Goal: Information Seeking & Learning: Learn about a topic

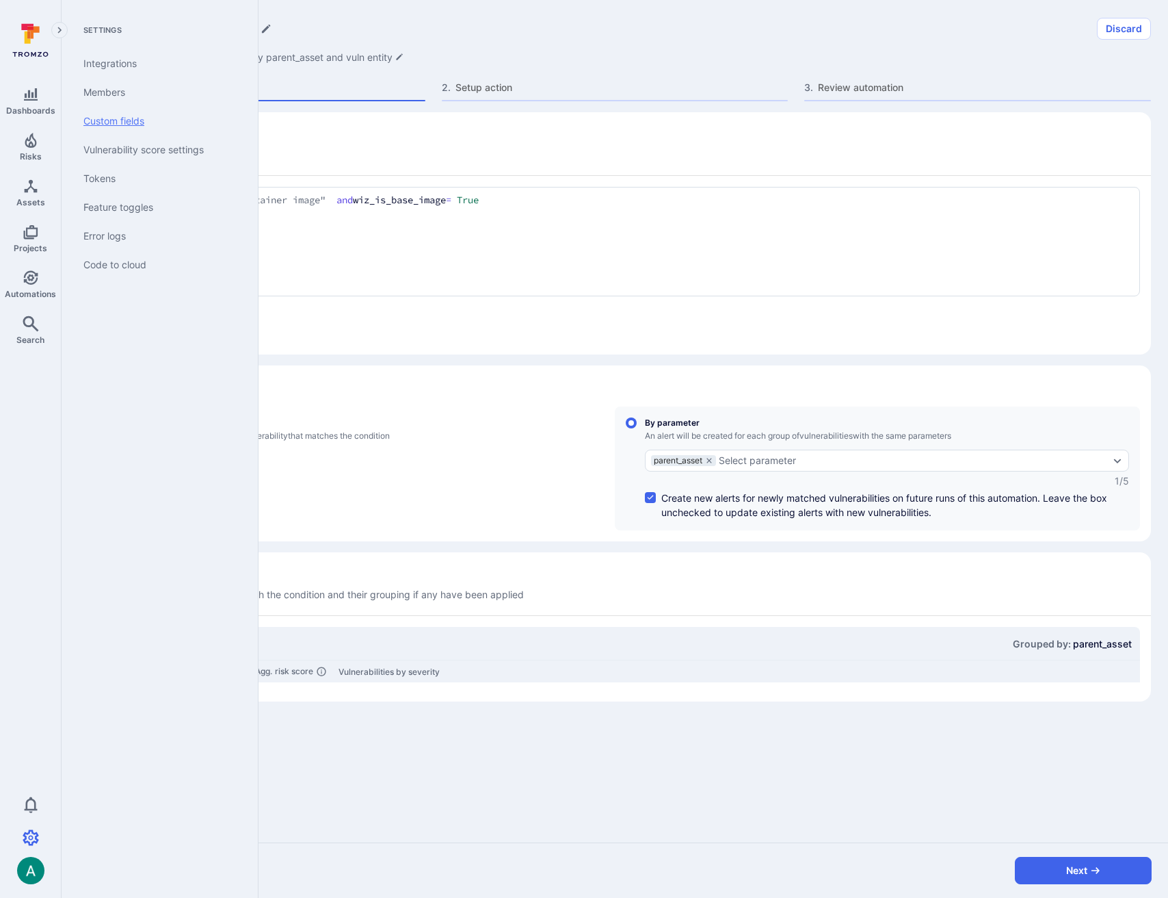
click at [155, 125] on link "Custom fields" at bounding box center [157, 121] width 169 height 29
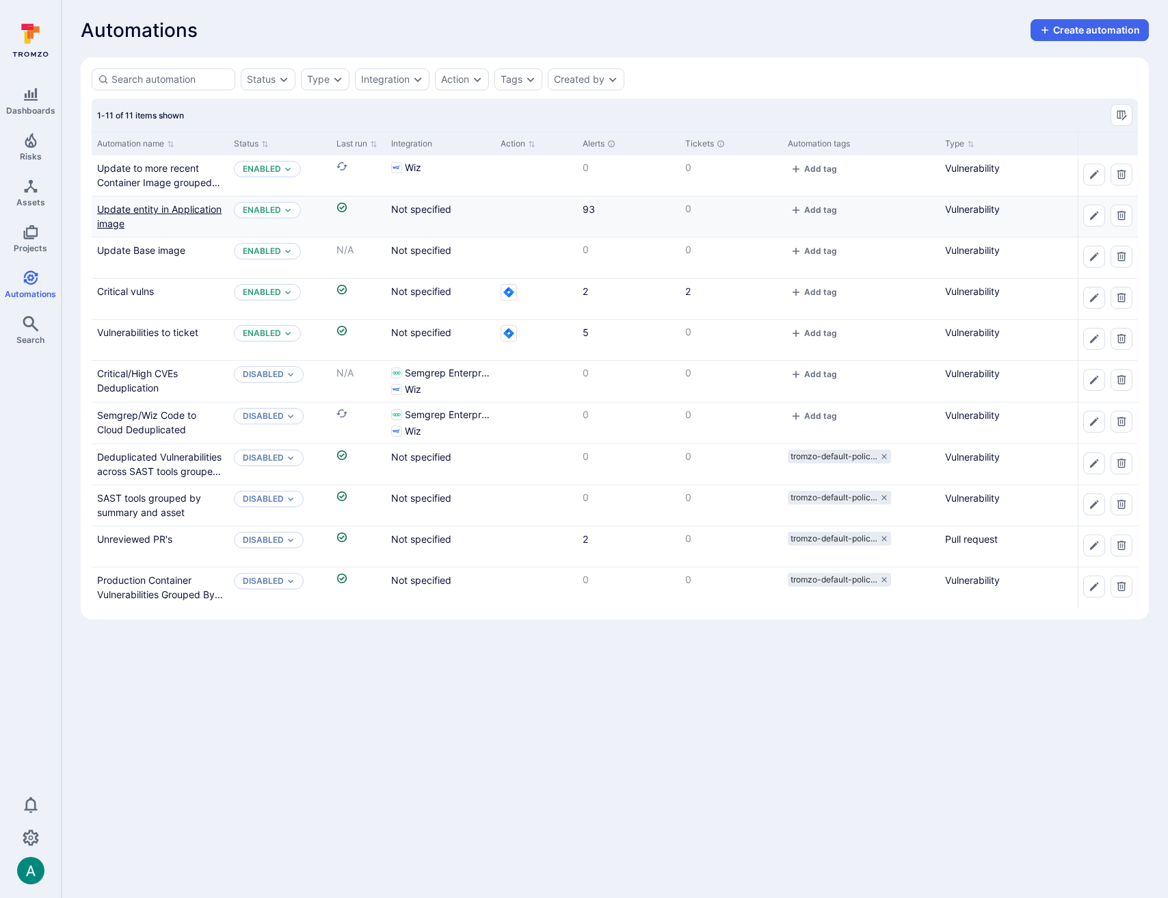
click at [157, 208] on link "Update entity in Application image" at bounding box center [159, 216] width 125 height 26
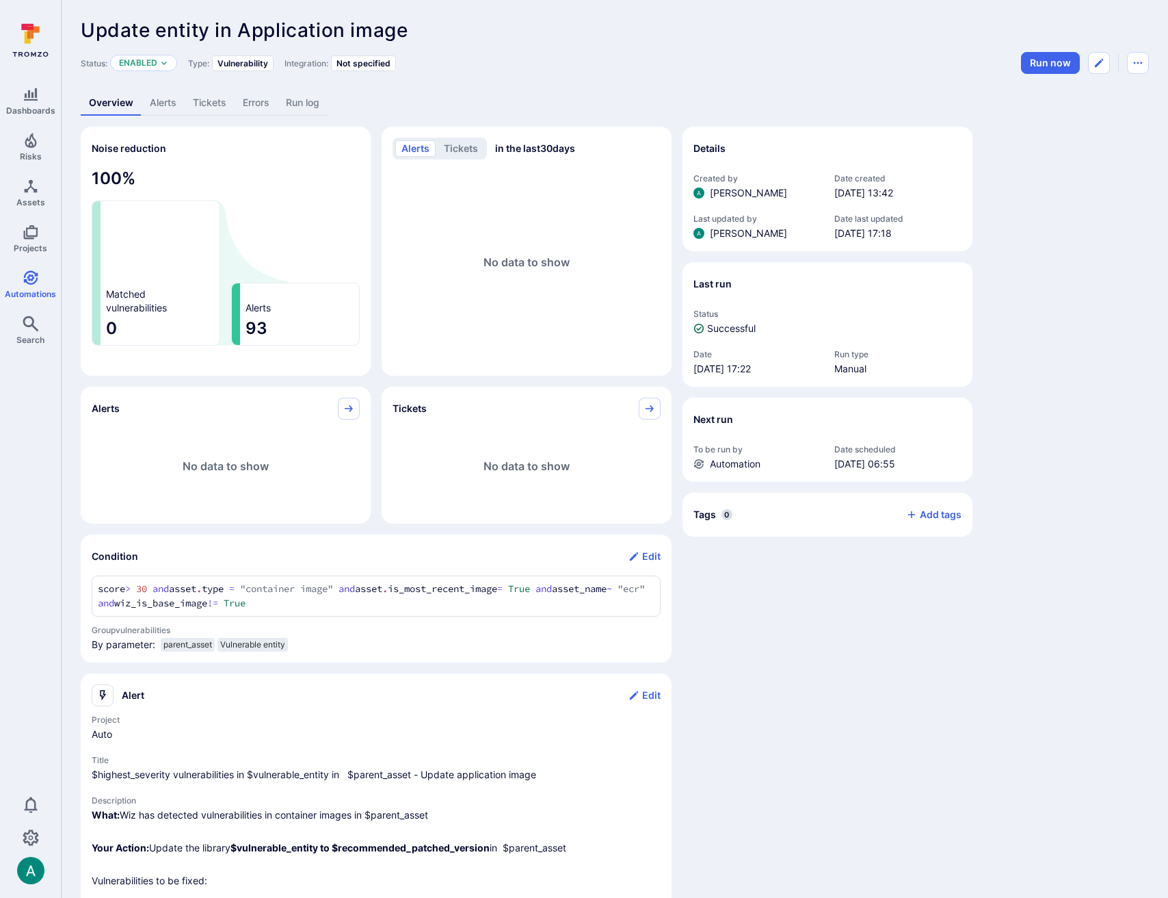
click at [161, 100] on link "Alerts" at bounding box center [163, 102] width 43 height 25
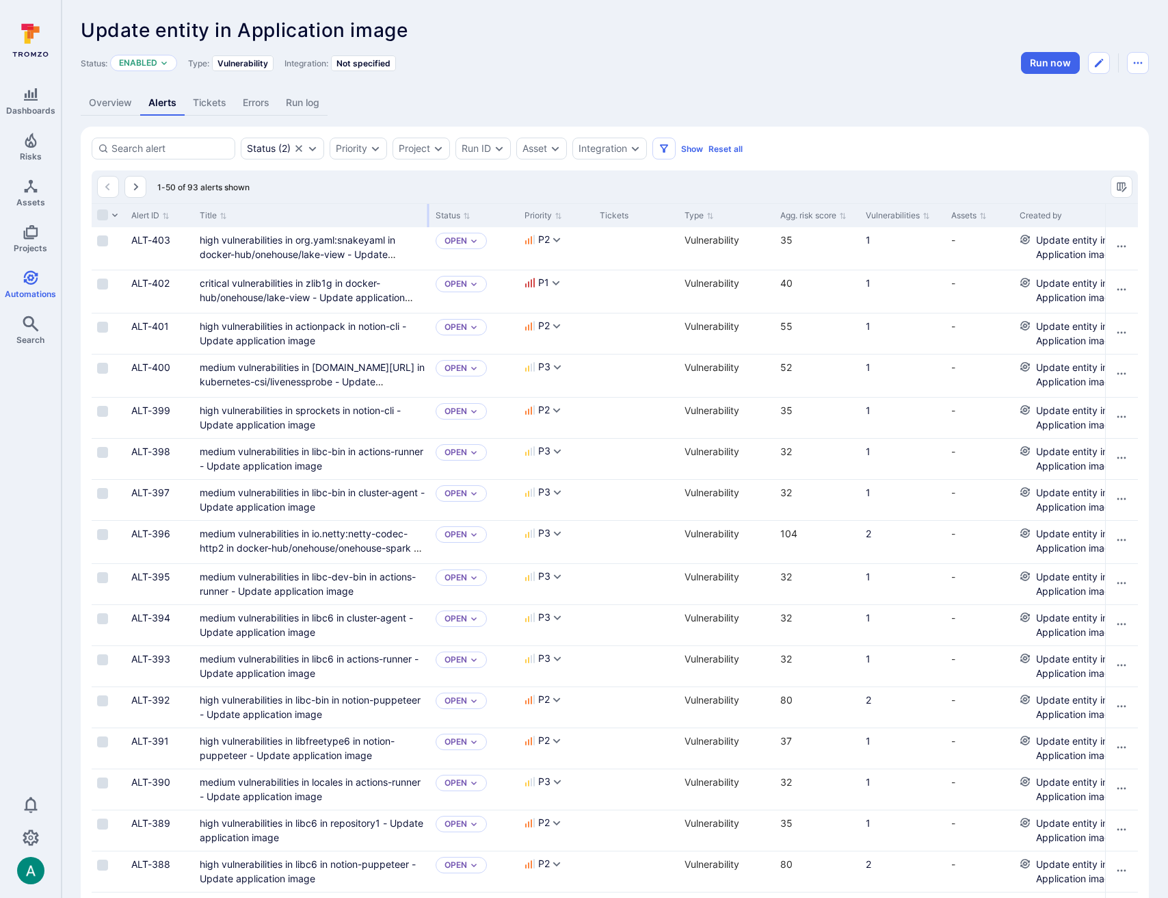
drag, startPoint x: 363, startPoint y: 212, endPoint x: 428, endPoint y: 209, distance: 65.1
click at [428, 209] on div at bounding box center [429, 215] width 2 height 23
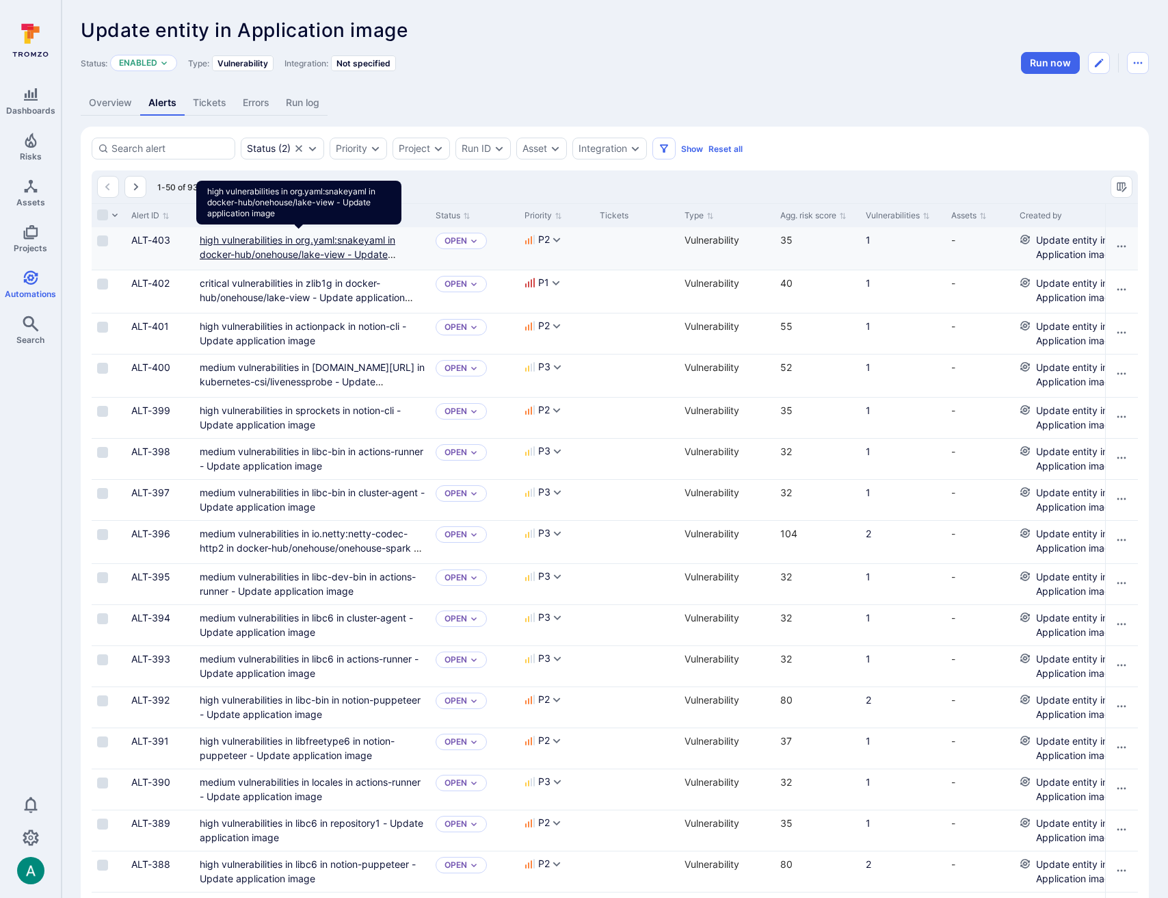
click at [337, 236] on link "high vulnerabilities in org.yaml:snakeyaml in docker-hub/onehouse/lake-view - U…" at bounding box center [298, 254] width 196 height 40
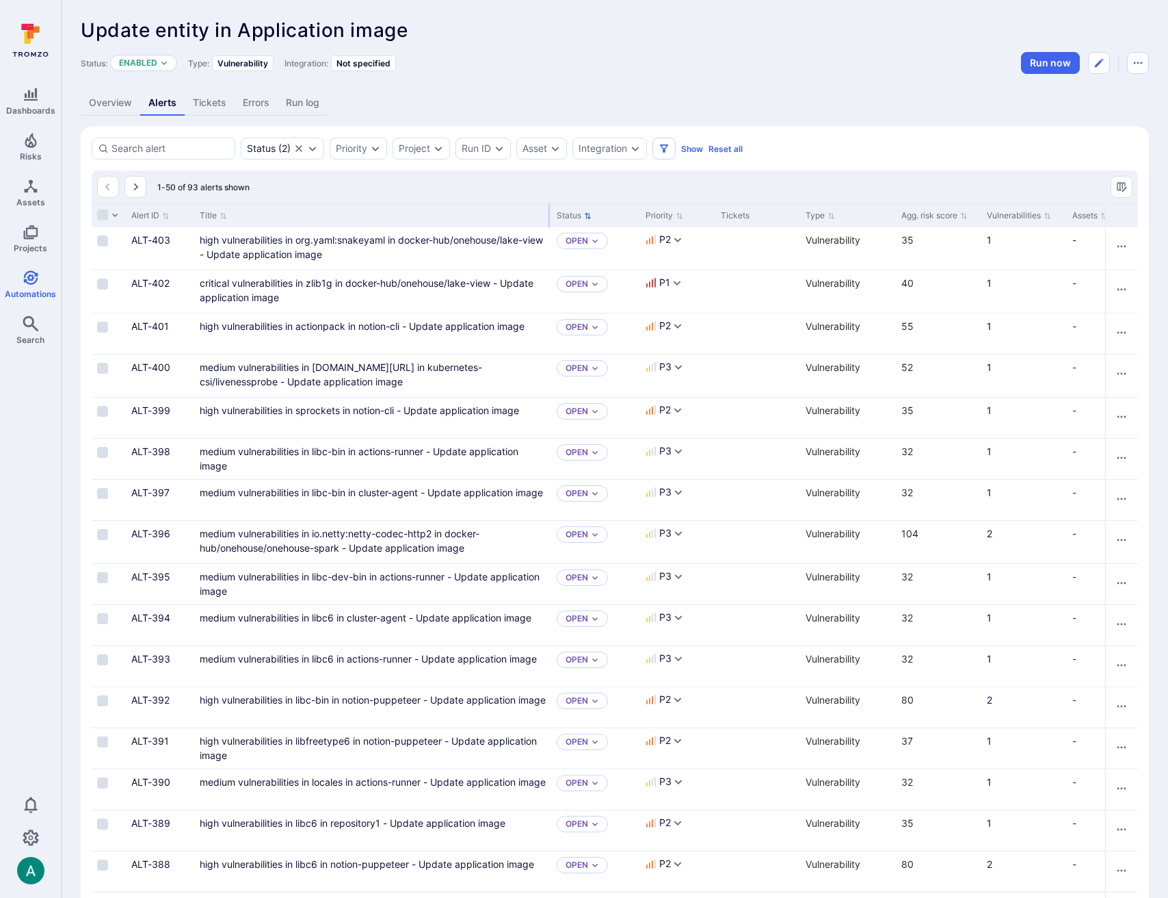
drag, startPoint x: 361, startPoint y: 212, endPoint x: 547, endPoint y: 212, distance: 186.1
click at [549, 212] on div at bounding box center [550, 215] width 2 height 23
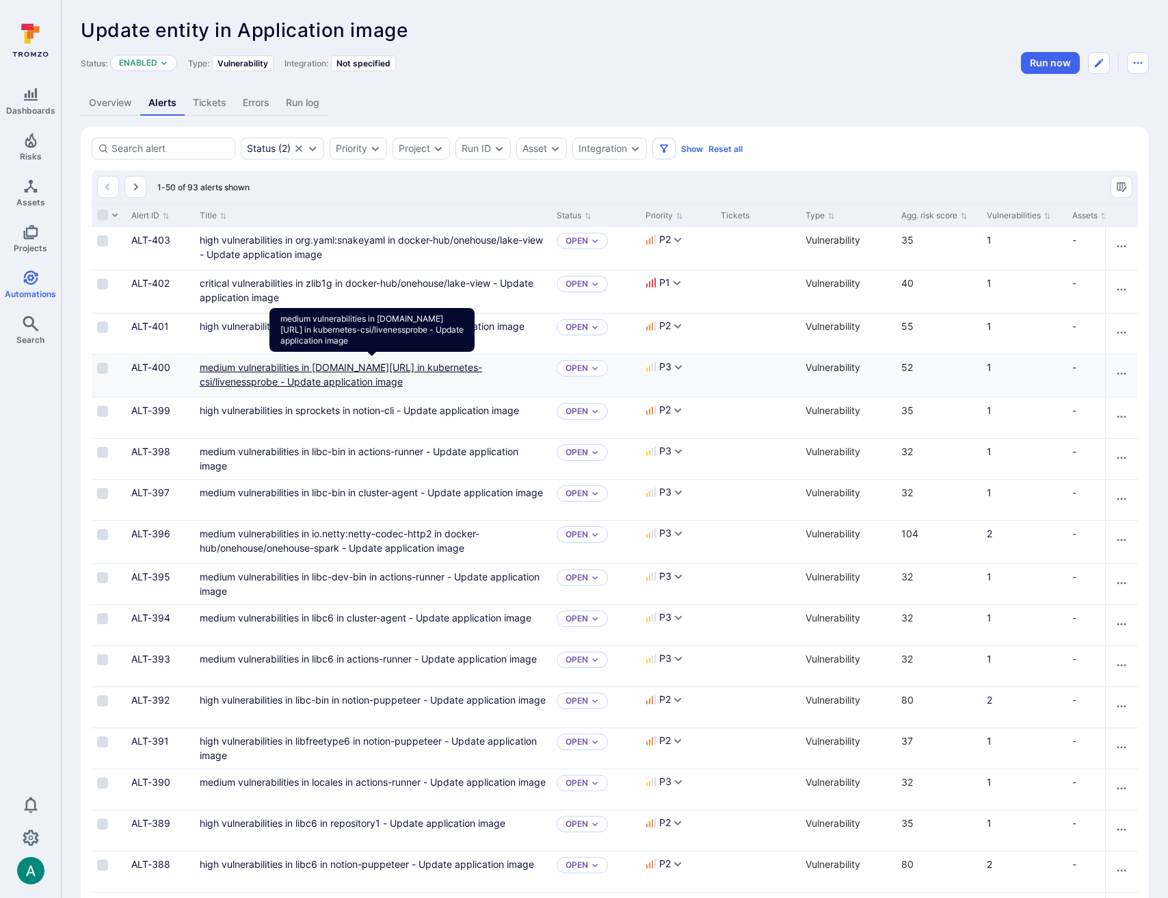
click at [452, 365] on link "medium vulnerabilities in golang.org/x/net in kubernetes-csi/livenessprobe - Up…" at bounding box center [341, 374] width 283 height 26
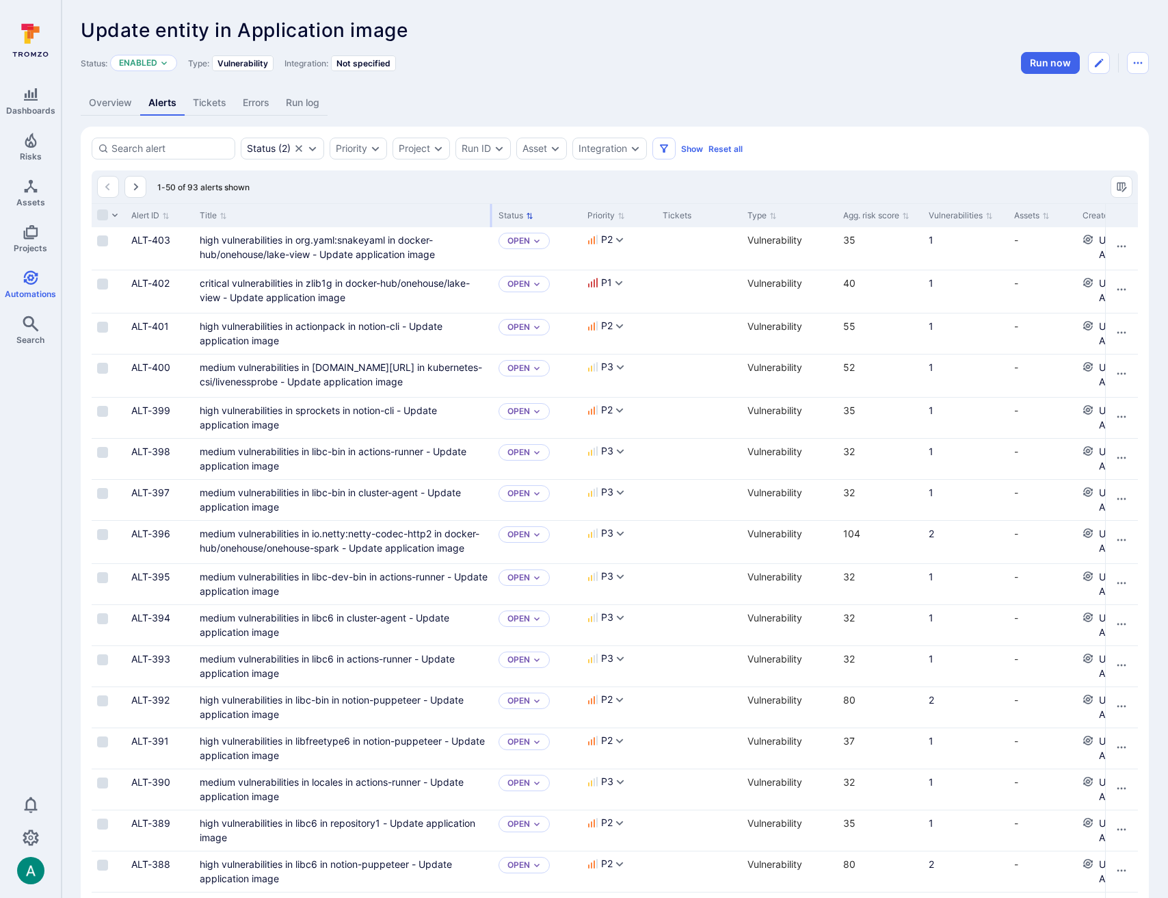
drag, startPoint x: 362, startPoint y: 210, endPoint x: 490, endPoint y: 208, distance: 127.9
click at [490, 208] on div at bounding box center [491, 215] width 2 height 23
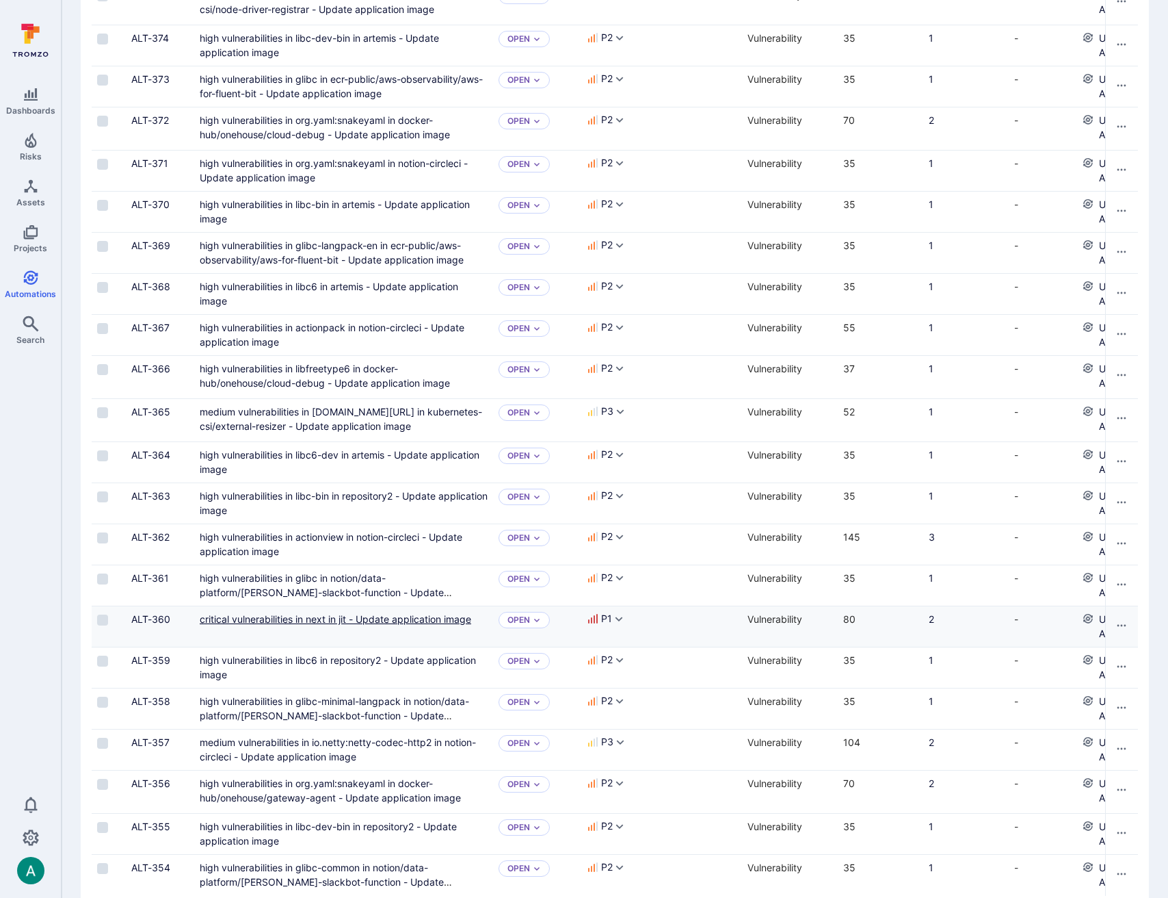
scroll to position [1462, 0]
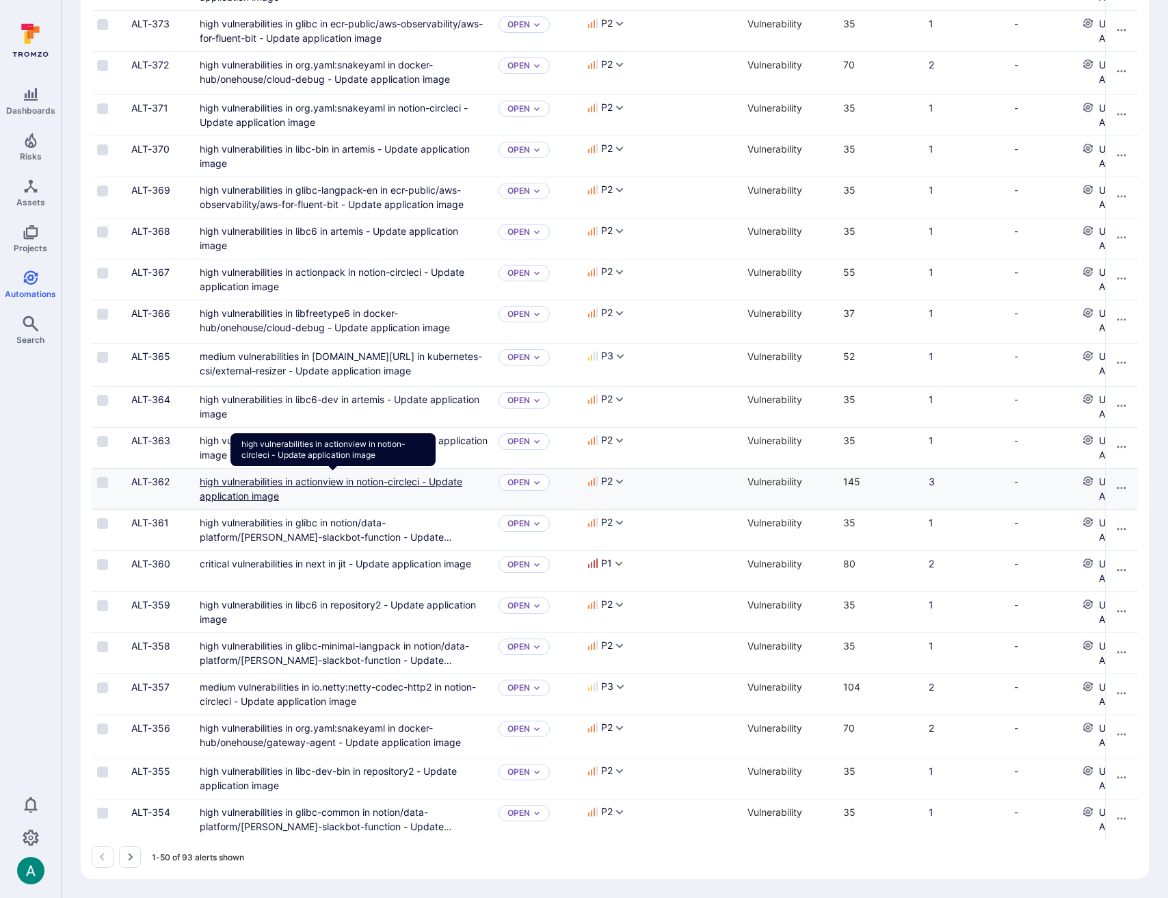
click at [362, 480] on link "high vulnerabilities in actionview in notion-circleci - Update application image" at bounding box center [331, 488] width 263 height 26
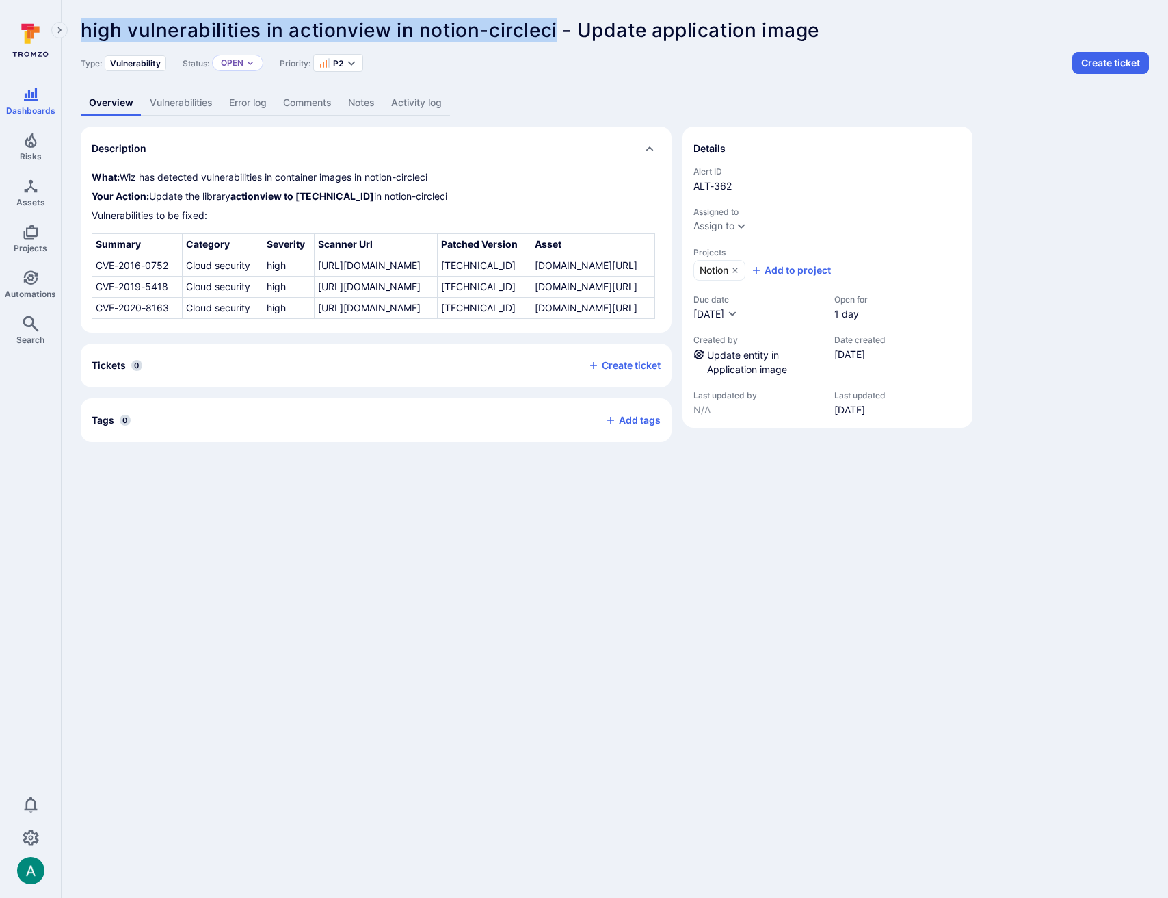
drag, startPoint x: 80, startPoint y: 27, endPoint x: 554, endPoint y: 25, distance: 474.1
click at [558, 25] on span "high vulnerabilities in actionview in notion-circleci - Update application image" at bounding box center [450, 29] width 739 height 23
copy span "high vulnerabilities in actionview in notion-circleci"
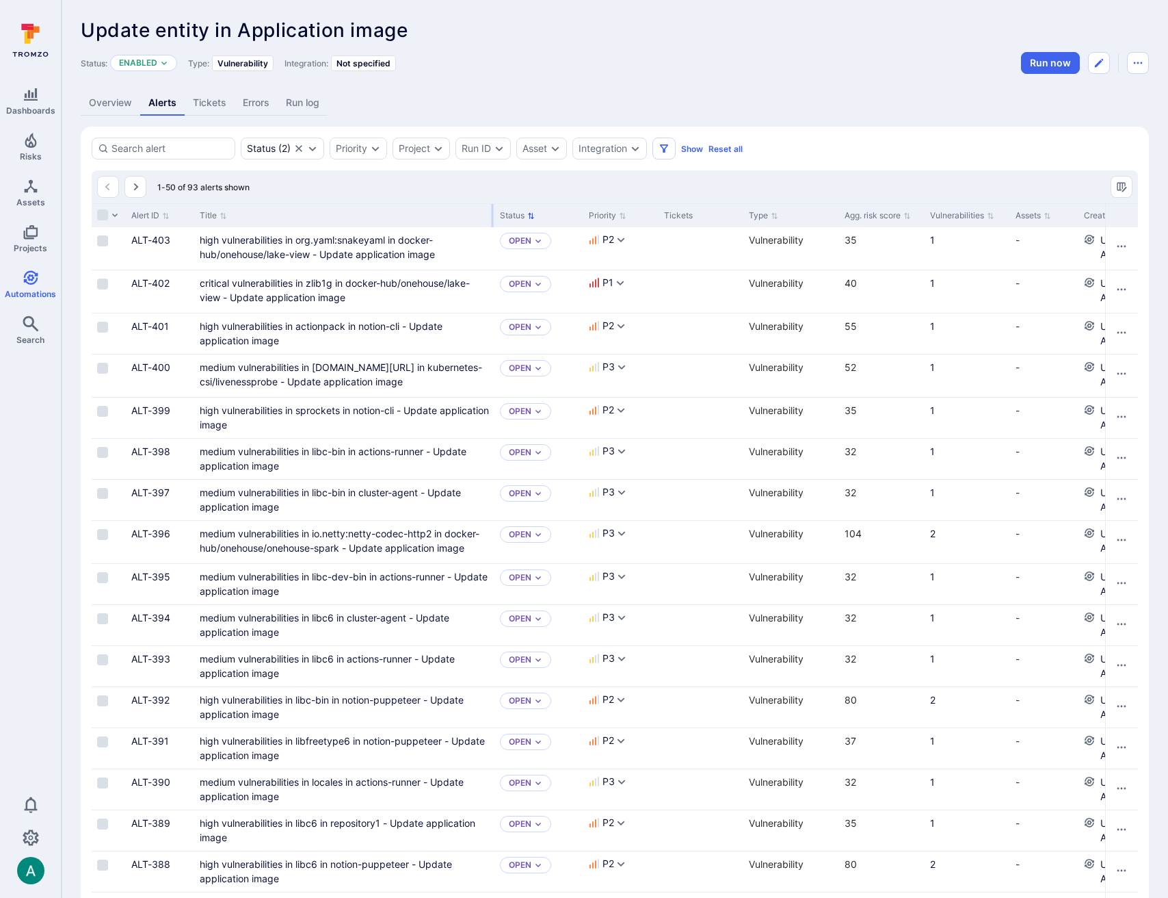
drag, startPoint x: 361, startPoint y: 213, endPoint x: 490, endPoint y: 215, distance: 129.3
click at [490, 215] on div "Title" at bounding box center [344, 215] width 300 height 24
click at [384, 330] on link "high vulnerabilities in actionpack in notion-cli - Update application image" at bounding box center [321, 333] width 243 height 26
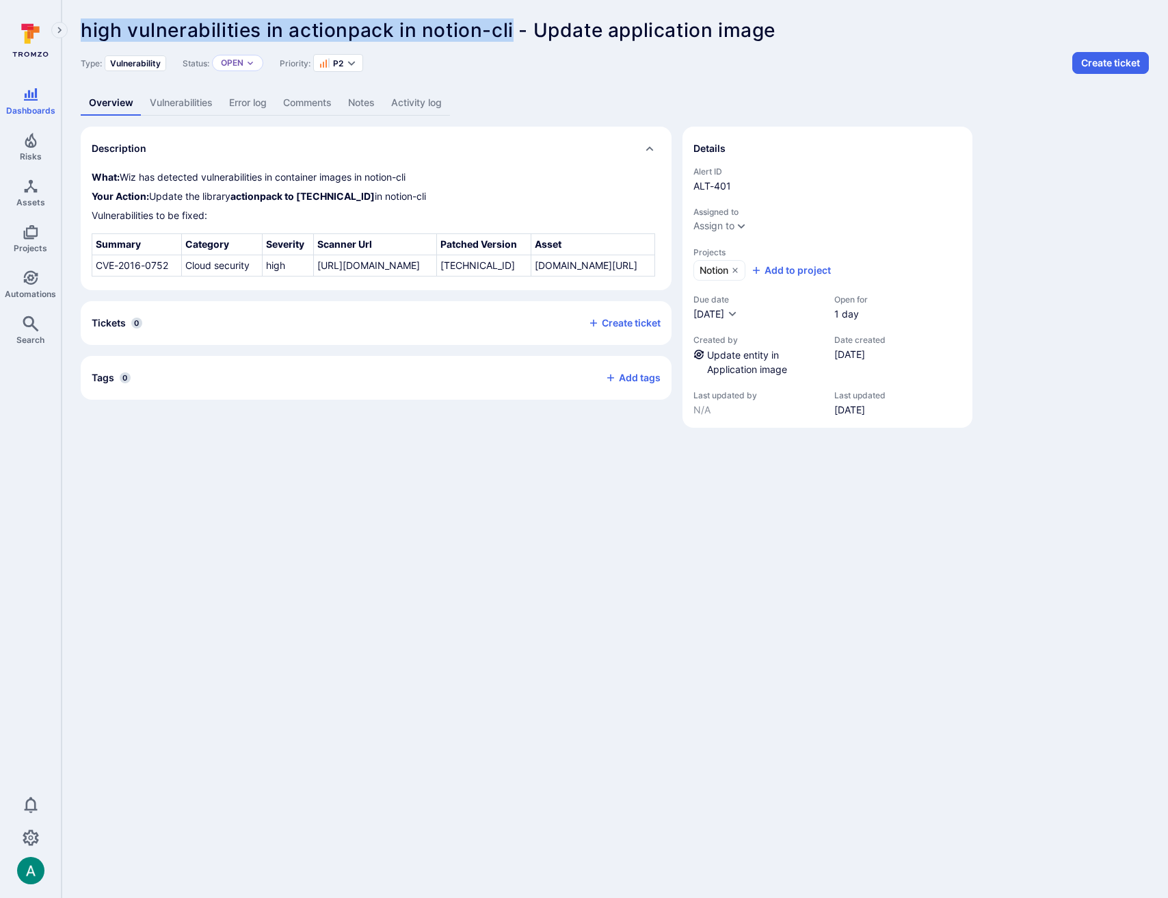
drag, startPoint x: 79, startPoint y: 30, endPoint x: 513, endPoint y: 21, distance: 433.8
click at [513, 21] on div "high vulnerabilities in actionpack in notion-cli - Update application image ...…" at bounding box center [615, 223] width 1107 height 447
copy span "high vulnerabilities in actionpack in notion-cli"
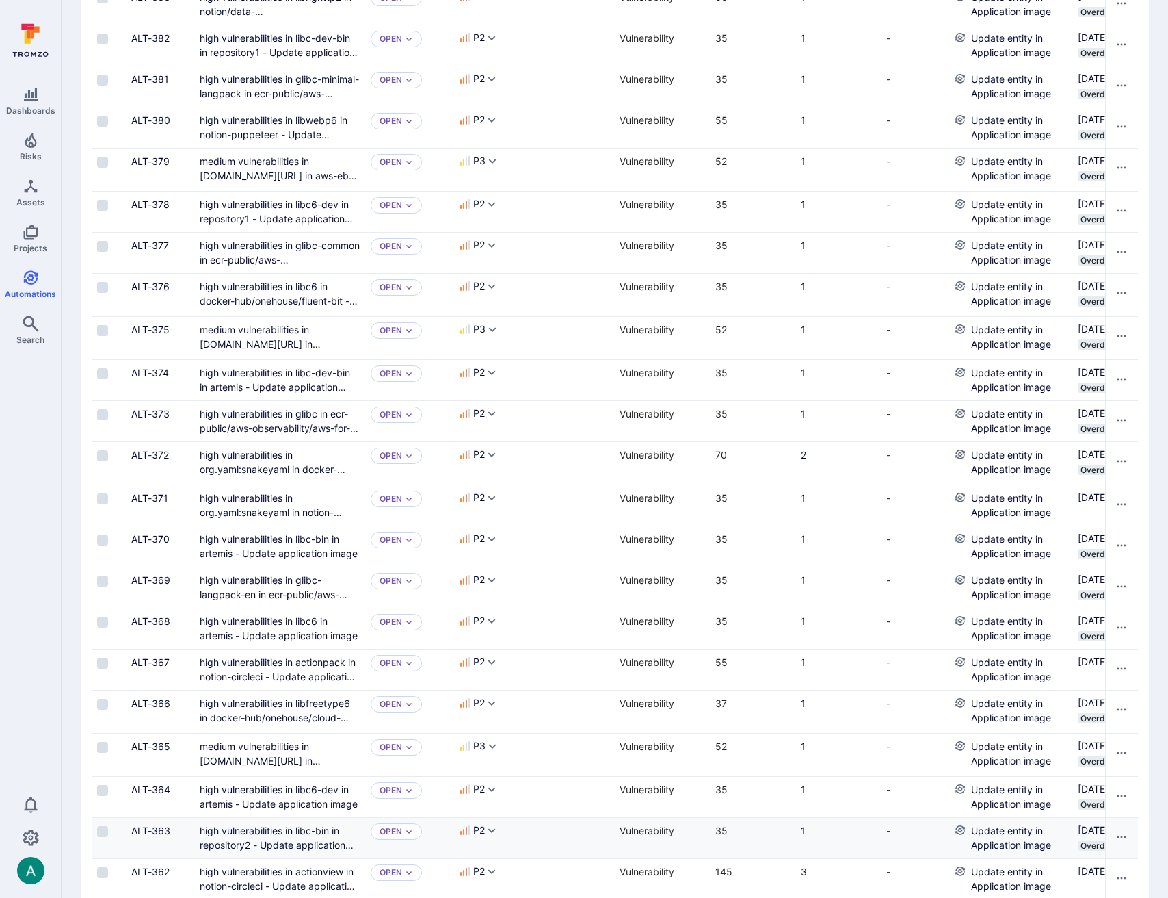
scroll to position [1462, 0]
